Goal: Transaction & Acquisition: Subscribe to service/newsletter

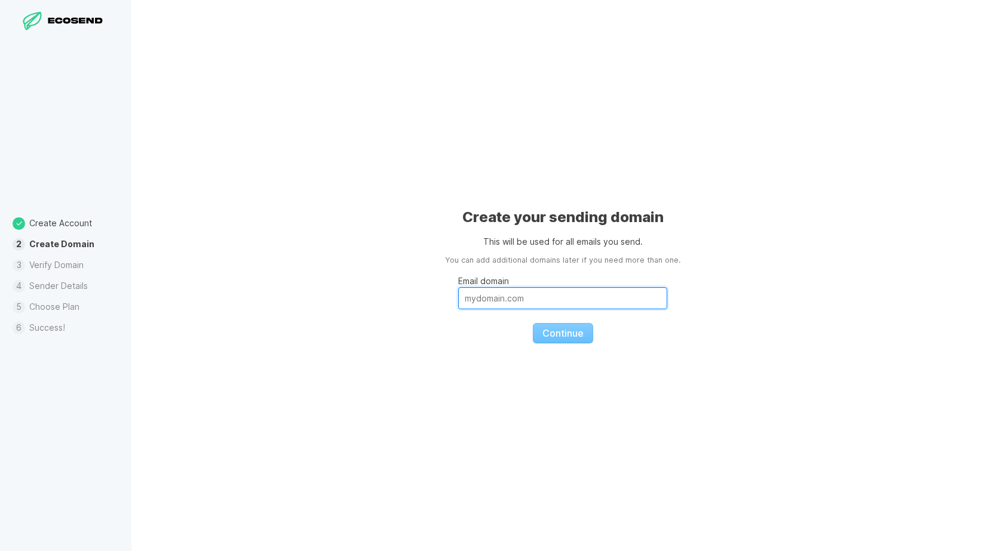
click at [522, 296] on input "Email domain" at bounding box center [562, 298] width 209 height 22
click at [570, 337] on fieldset "Email domain nfjzvglxcz Continue" at bounding box center [562, 304] width 209 height 77
click at [544, 317] on fieldset "Email domain nfjzvglxcz Continue" at bounding box center [562, 304] width 209 height 77
click at [548, 325] on fieldset "Email domain nfjzvglxcz Continue" at bounding box center [562, 304] width 209 height 77
click at [550, 331] on fieldset "Email domain nfjzvglxcz Continue" at bounding box center [562, 304] width 209 height 77
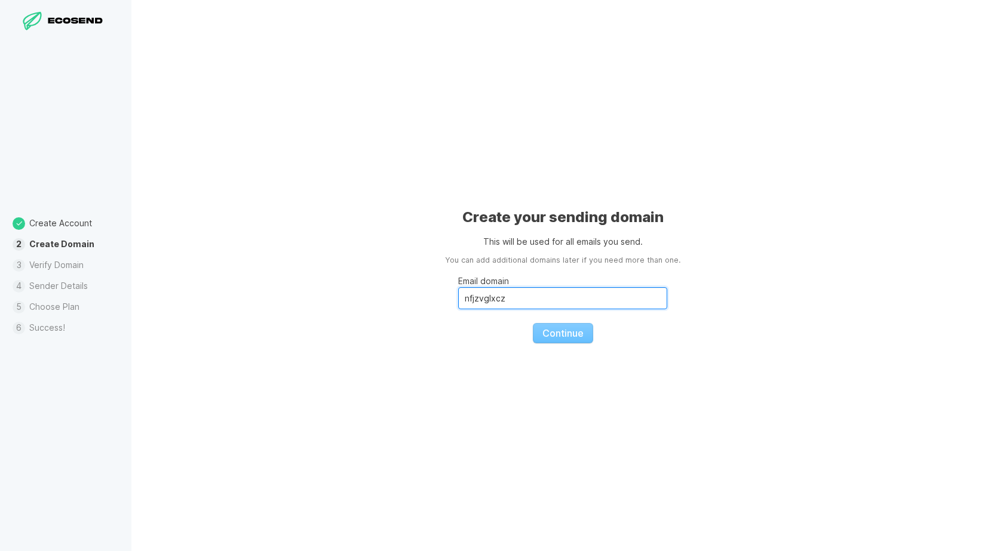
click at [529, 300] on input "nfjzvglxcz" at bounding box center [562, 298] width 209 height 22
drag, startPoint x: 529, startPoint y: 300, endPoint x: 382, endPoint y: 303, distance: 146.9
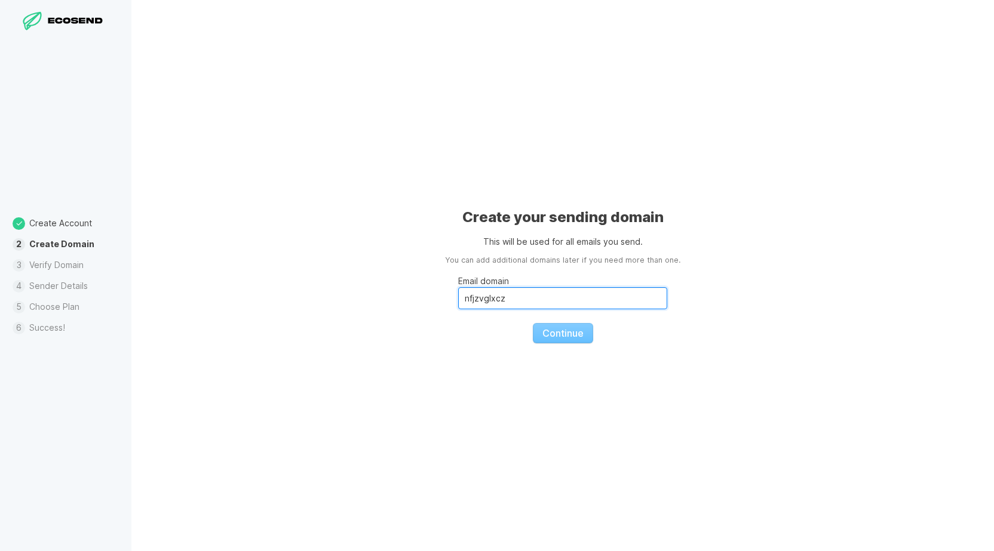
click at [458, 303] on input "nfjzvglxcz" at bounding box center [562, 298] width 209 height 22
type input "nfjzvglxczcom"
click at [408, 367] on div "Create your sending domain This will be used for all emails you send. You can a…" at bounding box center [562, 275] width 862 height 551
click at [506, 305] on input "Email domain" at bounding box center [562, 298] width 209 height 22
paste input "nfjzvglxczcom"
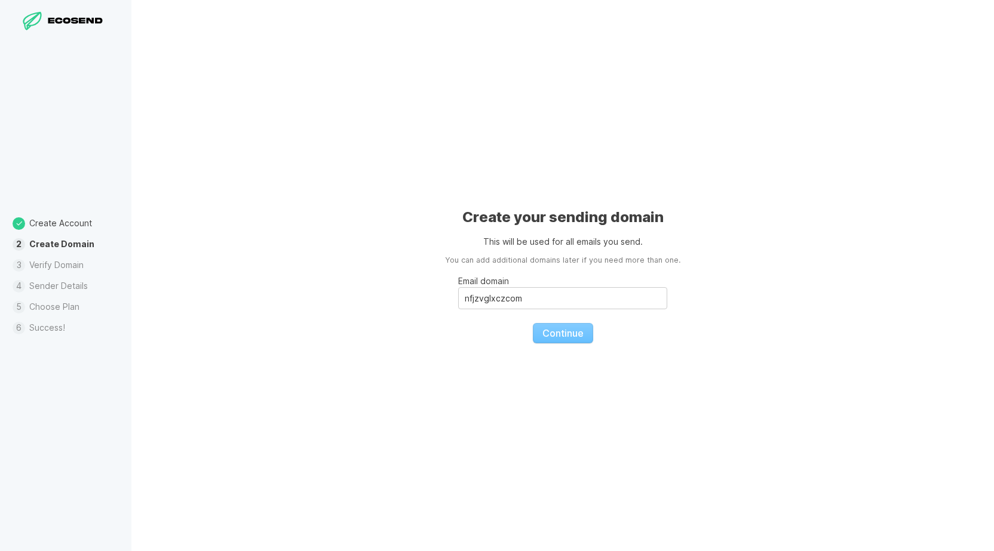
click at [500, 347] on div "Create your sending domain This will be used for all emails you send. You can a…" at bounding box center [562, 275] width 862 height 551
click at [557, 334] on fieldset "Email domain nfjzvglxczcom Continue" at bounding box center [562, 304] width 209 height 77
click at [483, 294] on input "nfjzvglxczcom" at bounding box center [562, 298] width 209 height 22
click at [505, 300] on input "nfjzvglxczcom" at bounding box center [562, 298] width 209 height 22
type input "[DOMAIN_NAME]"
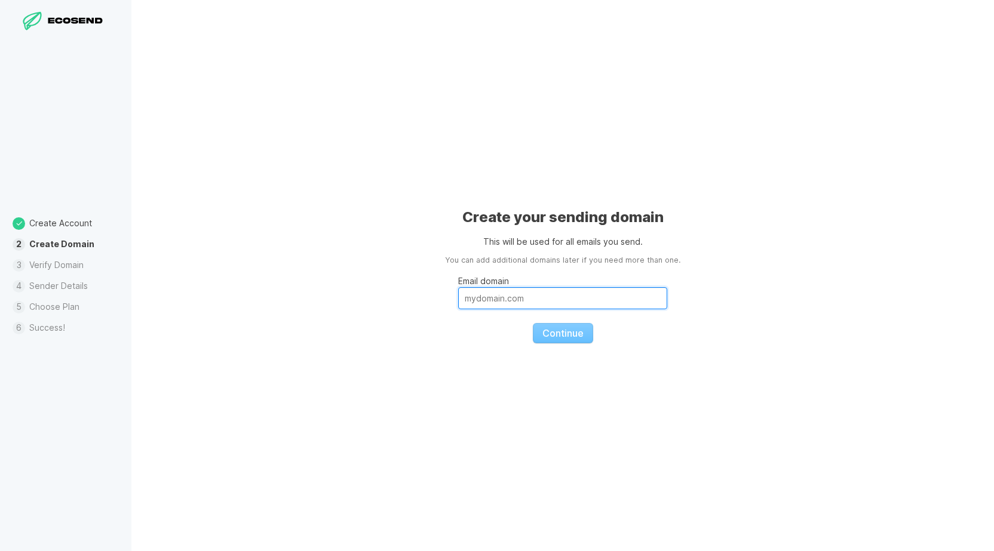
paste input "[DOMAIN_NAME]"
type input "[DOMAIN_NAME]"
click at [565, 337] on span "Continue" at bounding box center [562, 333] width 41 height 12
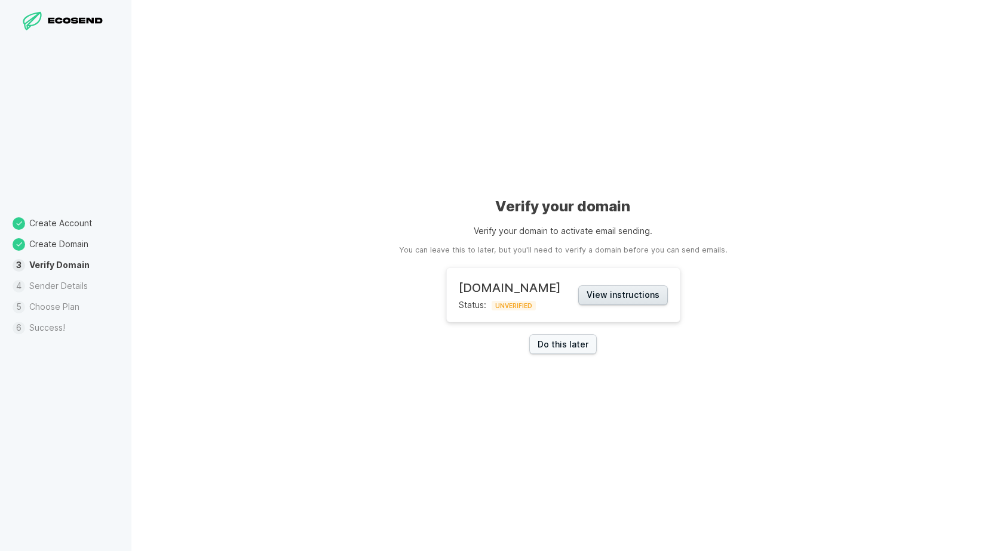
click at [600, 300] on button "View instructions" at bounding box center [623, 295] width 90 height 20
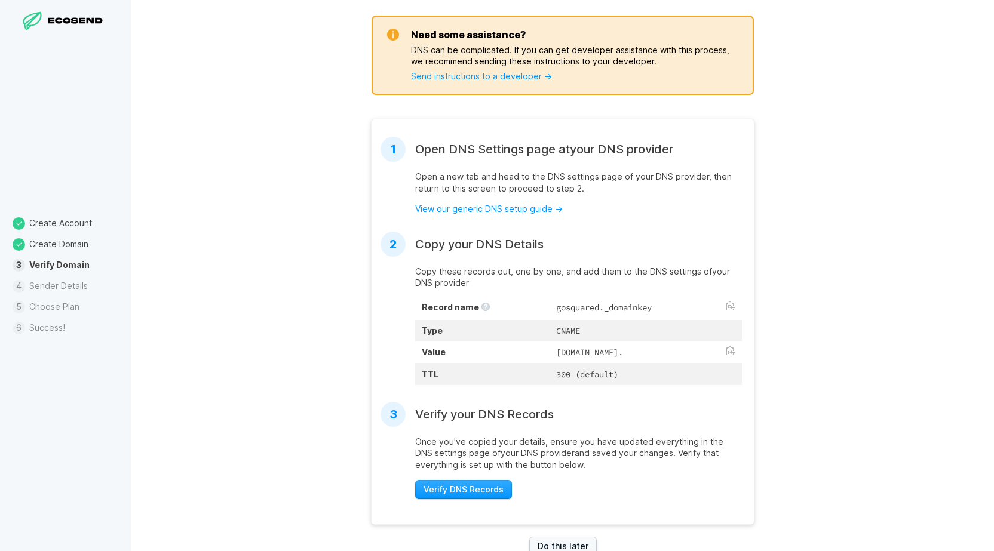
scroll to position [177, 0]
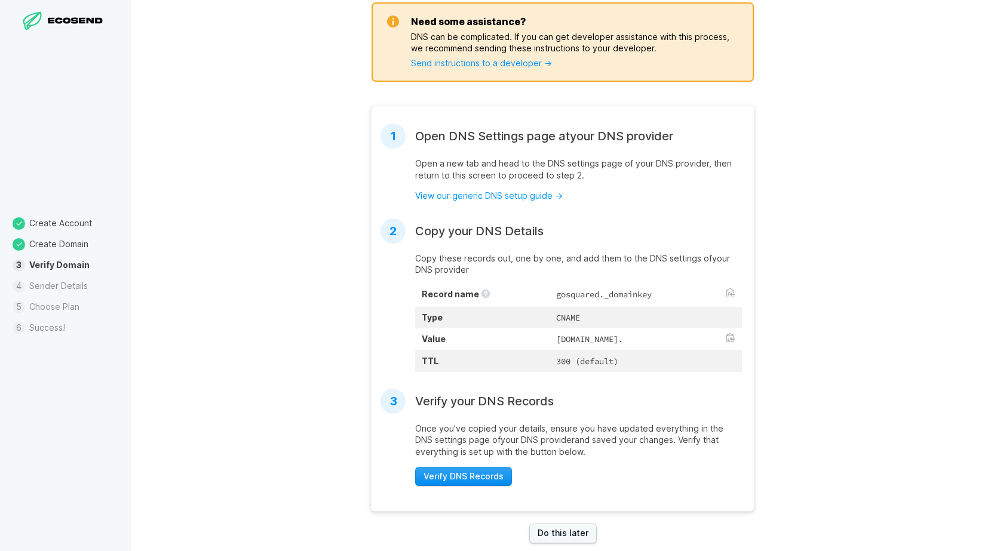
click at [463, 482] on span "Verify DNS Records" at bounding box center [463, 477] width 80 height 12
click at [560, 541] on link "Do this later" at bounding box center [562, 534] width 67 height 20
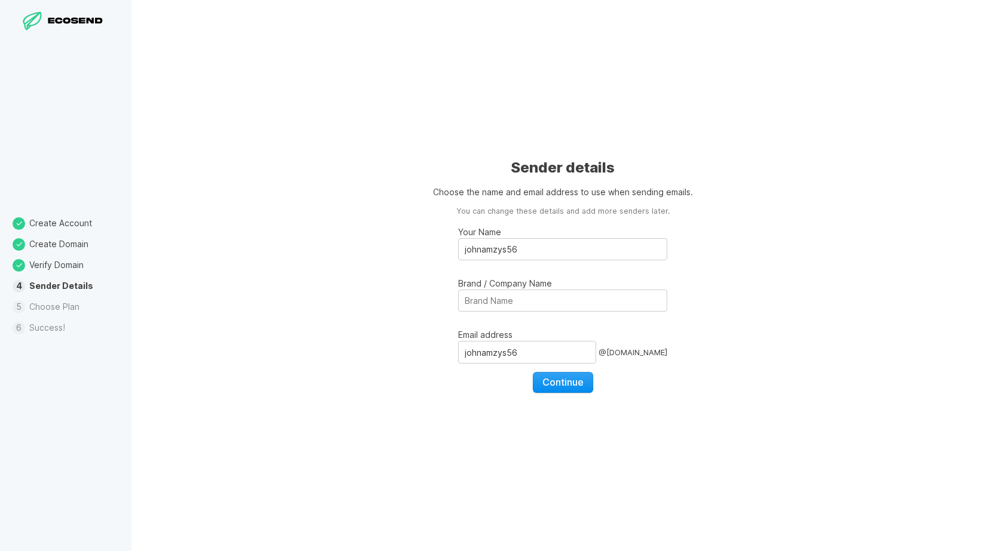
click at [570, 388] on button "Continue" at bounding box center [563, 382] width 60 height 20
select select "GB"
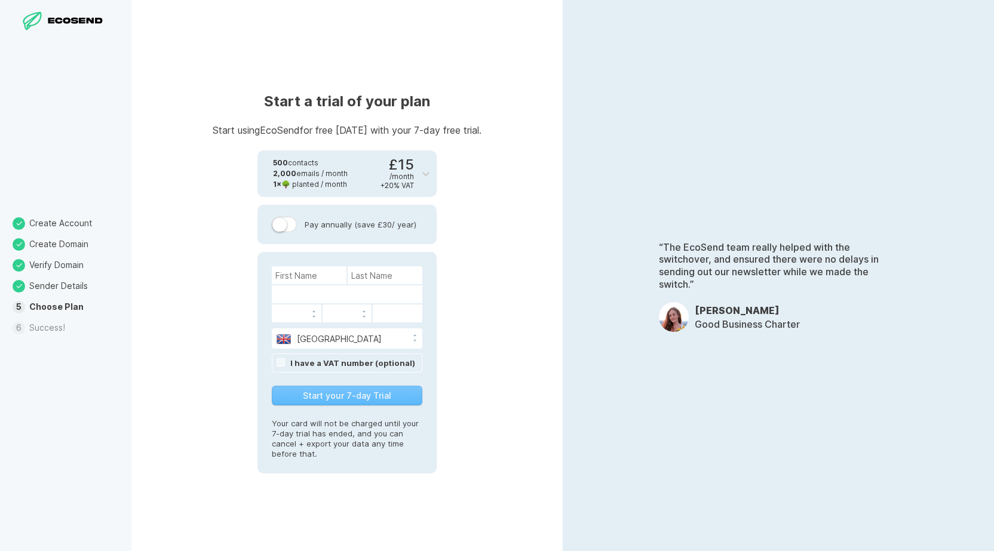
click at [290, 225] on label at bounding box center [284, 225] width 25 height 16
click at [0, 0] on input "Pay annually (save £30 / year)" at bounding box center [0, 0] width 0 height 0
click at [290, 225] on label at bounding box center [284, 225] width 25 height 16
click at [0, 0] on input "Pay annually (save £30 / year)" at bounding box center [0, 0] width 0 height 0
